Goal: Information Seeking & Learning: Learn about a topic

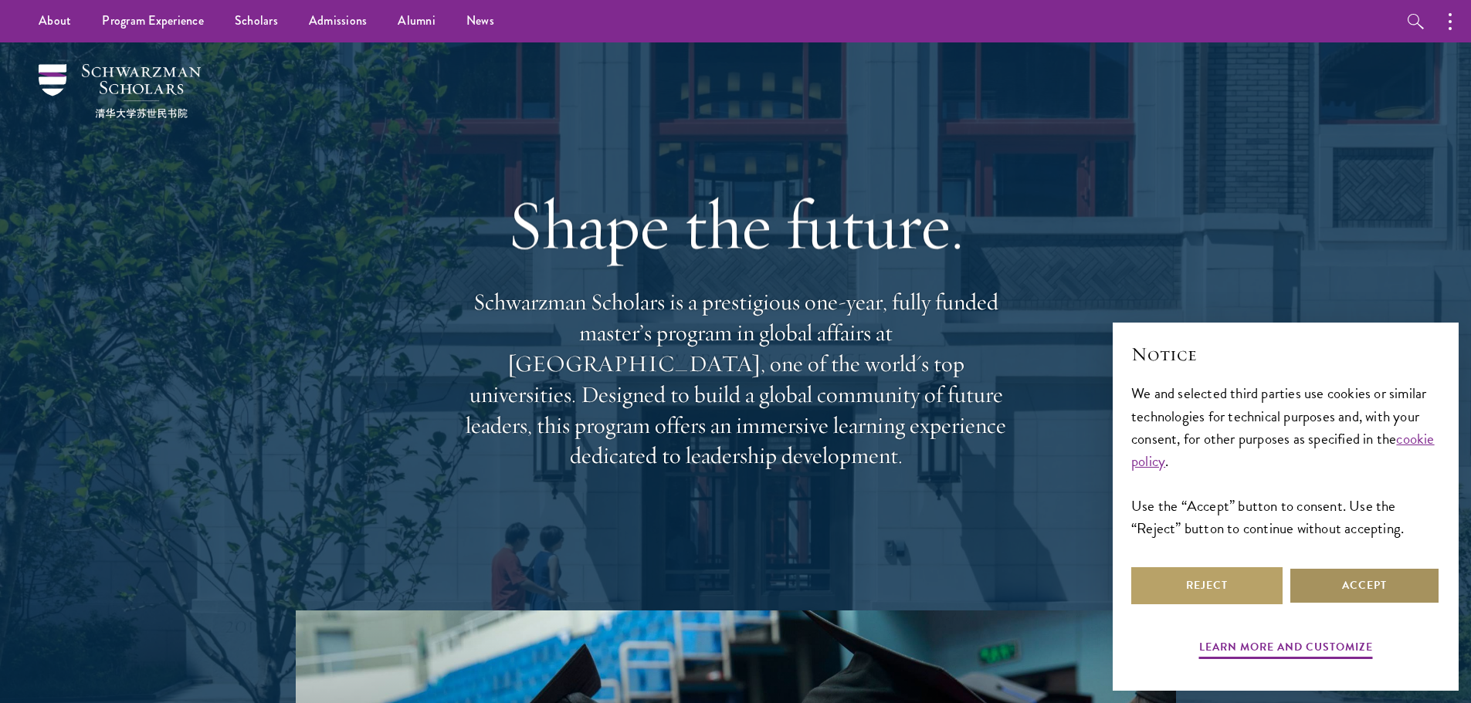
click at [1347, 585] on button "Accept" at bounding box center [1364, 585] width 151 height 37
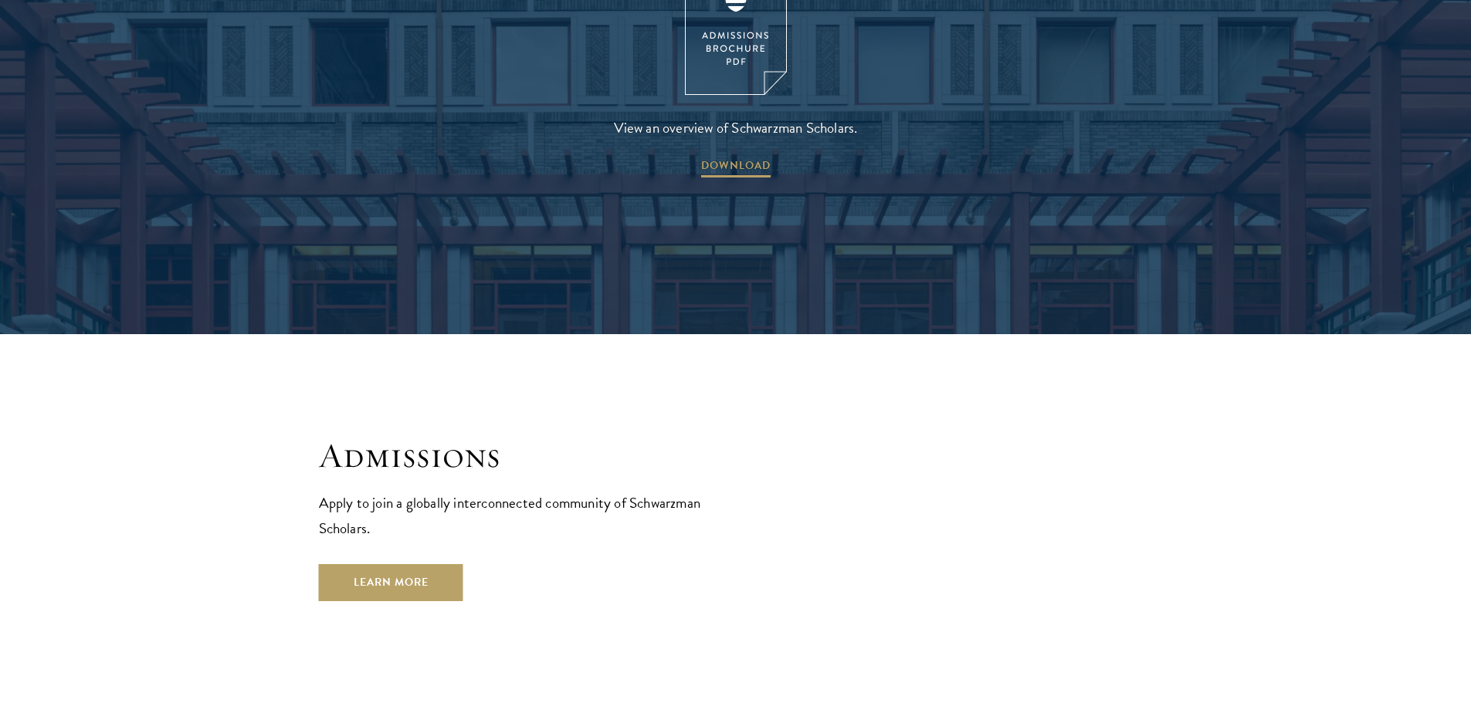
scroll to position [2625, 0]
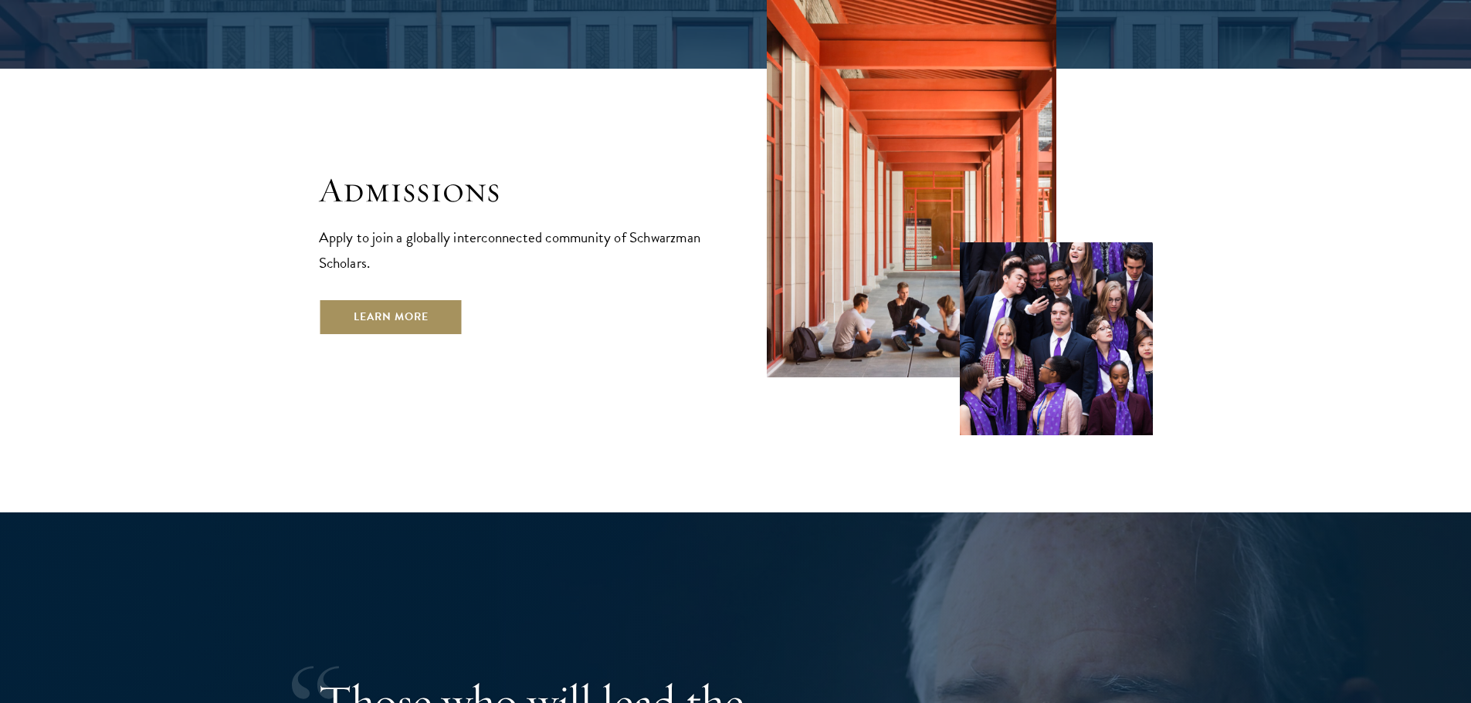
click at [330, 299] on link "Learn More" at bounding box center [391, 317] width 144 height 37
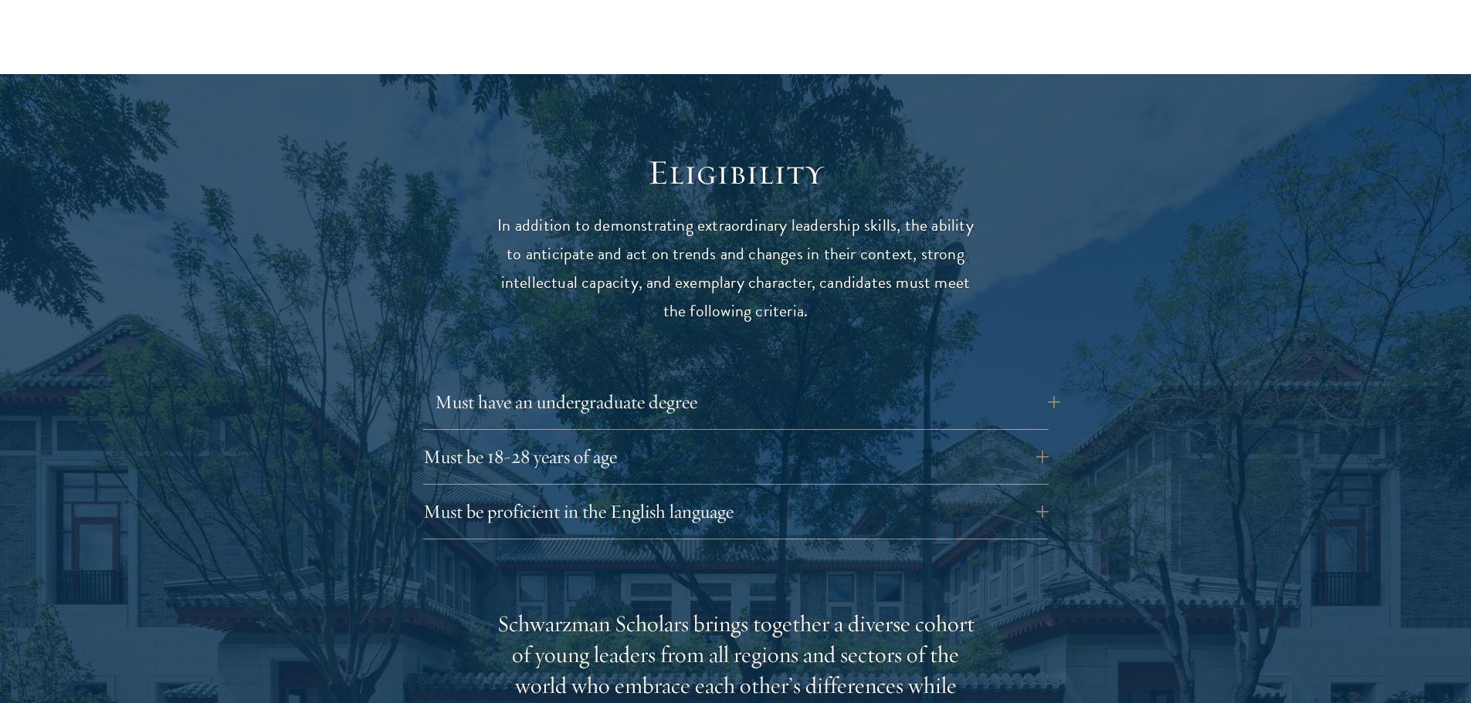
scroll to position [2007, 0]
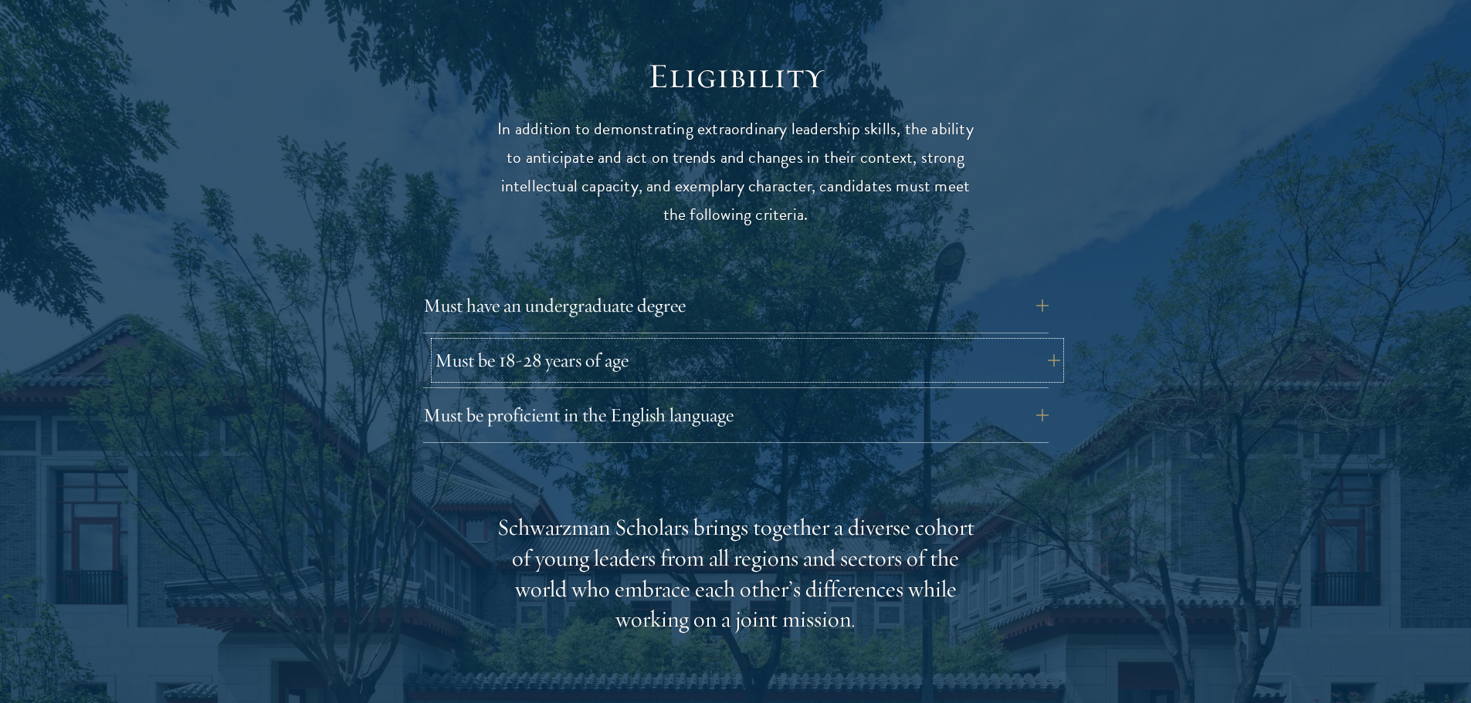
click at [1054, 342] on button "Must be 18-28 years of age" at bounding box center [747, 360] width 625 height 37
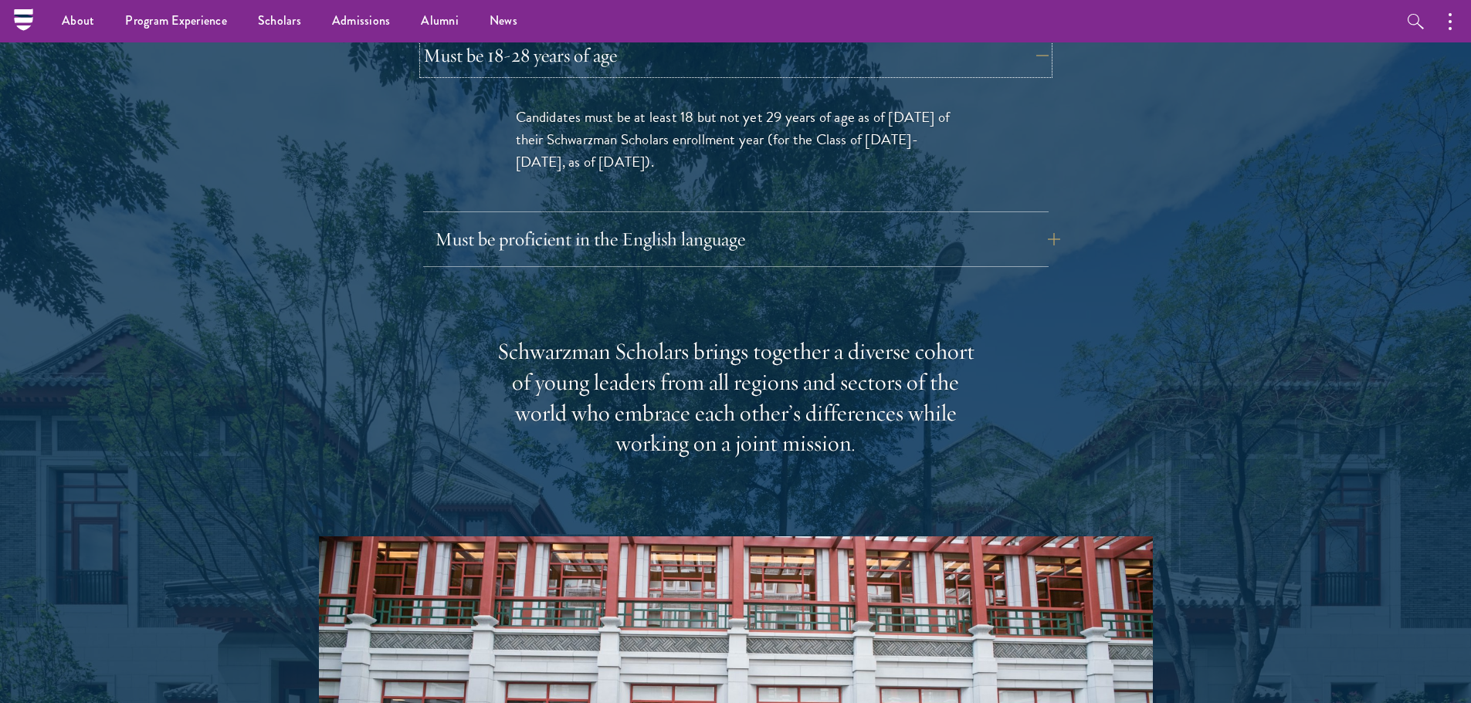
scroll to position [2162, 0]
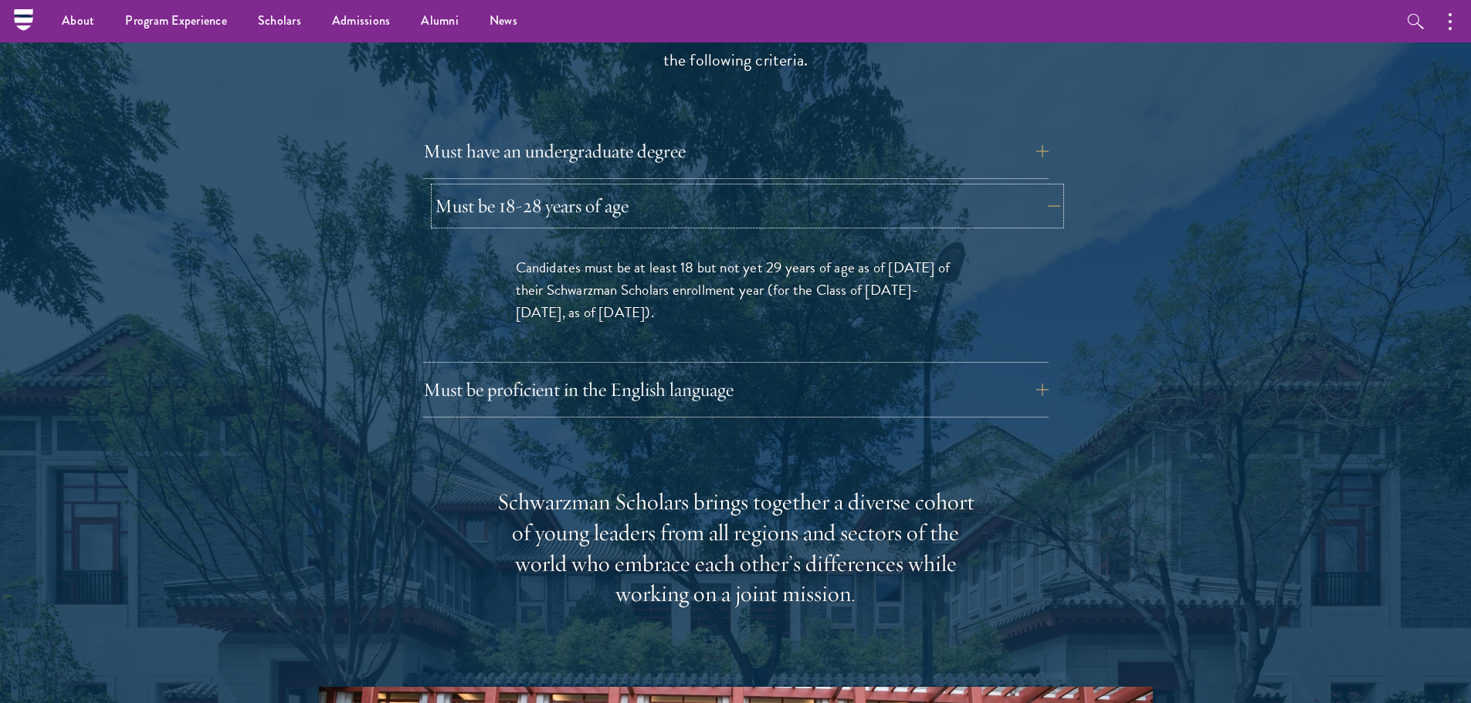
click at [1055, 188] on button "Must be 18-28 years of age" at bounding box center [747, 206] width 625 height 37
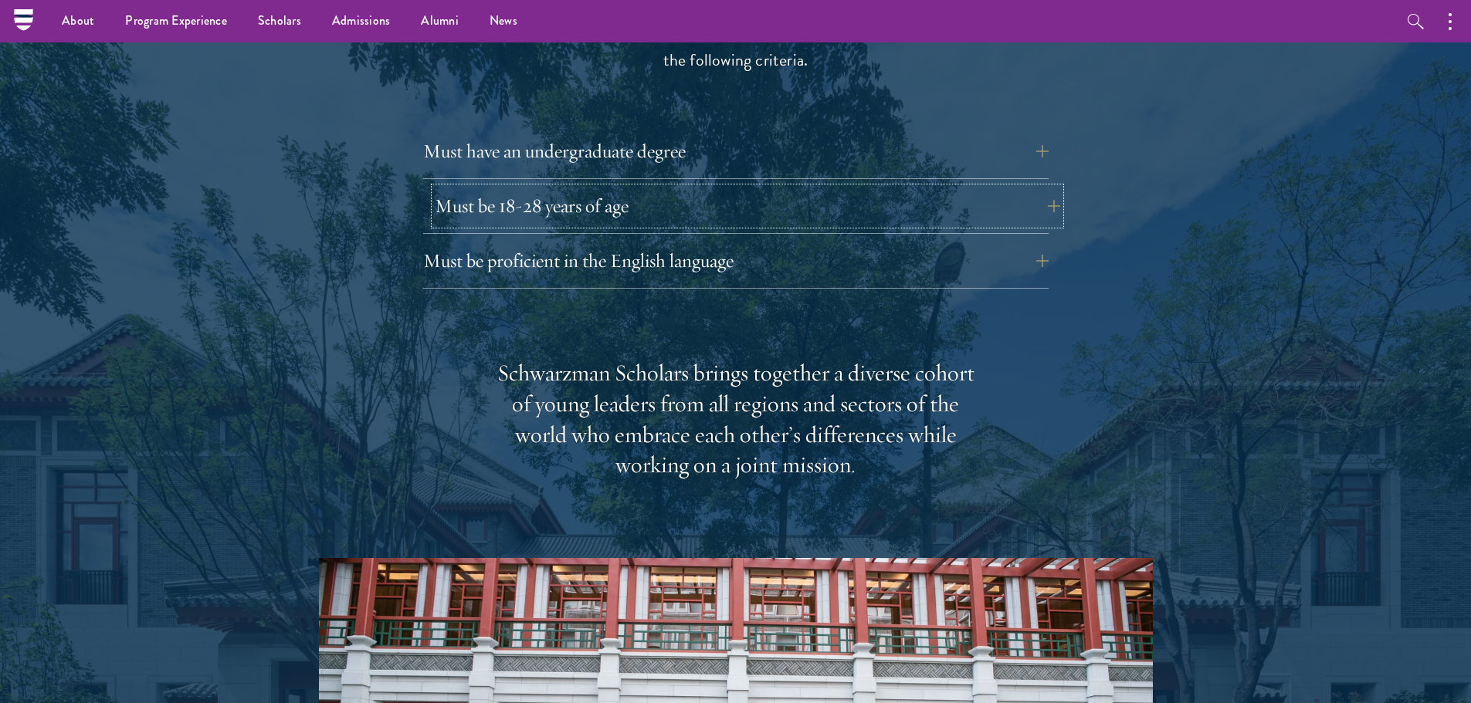
click at [1055, 188] on button "Must be 18-28 years of age" at bounding box center [747, 206] width 625 height 37
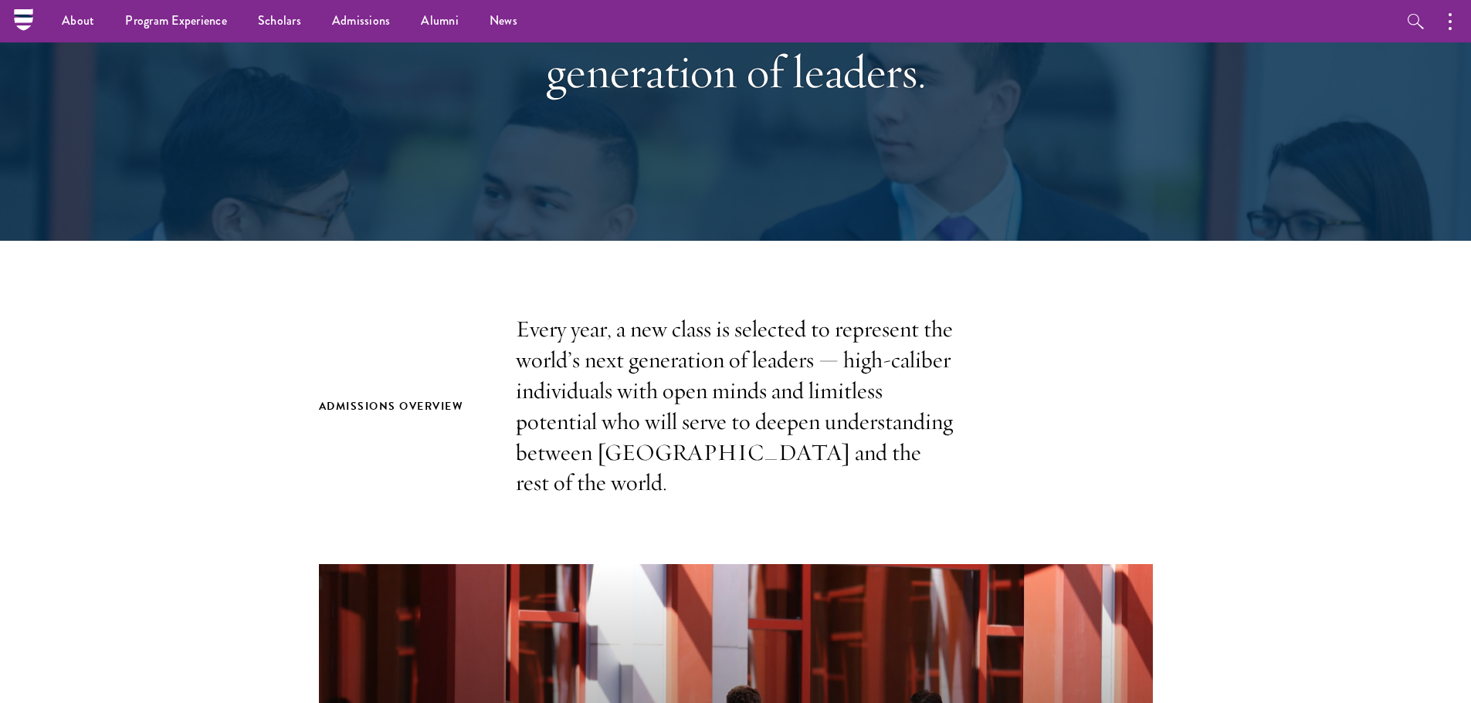
scroll to position [232, 0]
